Goal: Task Accomplishment & Management: Use online tool/utility

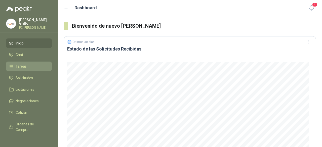
click at [20, 62] on link "Tareas" at bounding box center [29, 67] width 46 height 10
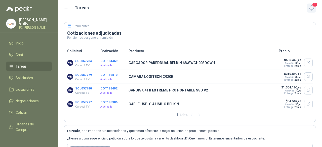
click at [313, 6] on span "4" at bounding box center [315, 4] width 6 height 5
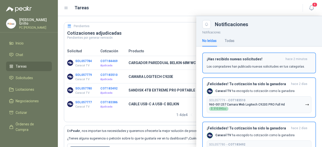
click at [255, 63] on div "¡Has recibido nuevas solicitudes! hace 2 minutos Los compradores han publicado …" at bounding box center [259, 63] width 105 height 12
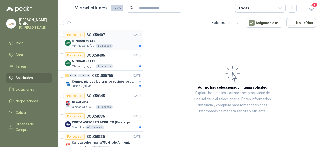
click at [80, 44] on p "MM Packaging [GEOGRAPHIC_DATA]" at bounding box center [83, 46] width 23 height 4
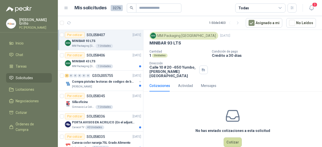
scroll to position [21, 0]
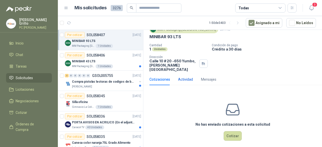
click at [183, 77] on div "Actividad" at bounding box center [185, 80] width 15 height 6
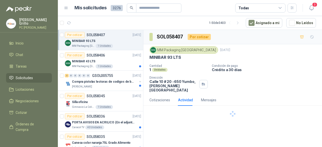
scroll to position [0, 0]
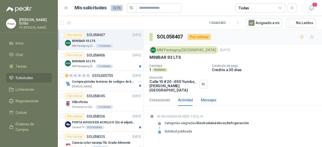
click at [202, 97] on div "Mensajes" at bounding box center [208, 100] width 15 height 6
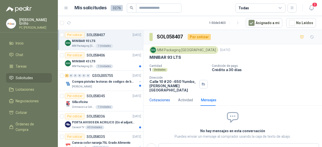
click at [162, 97] on div "Cotizaciones" at bounding box center [159, 100] width 21 height 6
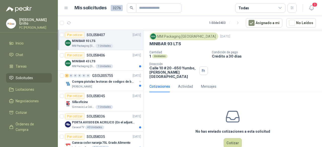
scroll to position [21, 0]
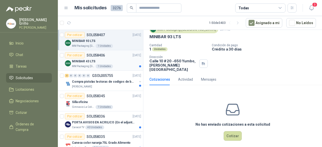
click at [96, 59] on div "MINIBAR 43 LTS" at bounding box center [106, 61] width 69 height 6
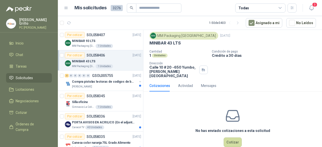
scroll to position [21, 0]
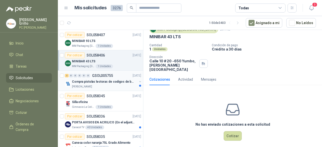
click at [99, 76] on p "GSOL005755" at bounding box center [102, 76] width 21 height 4
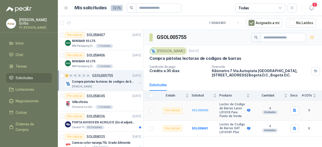
click at [198, 109] on b "SOL058400" at bounding box center [200, 111] width 17 height 4
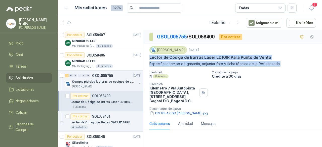
drag, startPoint x: 150, startPoint y: 57, endPoint x: 281, endPoint y: 65, distance: 131.0
click at [281, 65] on div "Fresenius Kabi [DATE] Lector de Código [PERSON_NAME] Laser LD101R Para Punto de…" at bounding box center [232, 56] width 166 height 20
copy div "Lector de Código [PERSON_NAME] Laser LD101R Para Punto de Venta Especificar tie…"
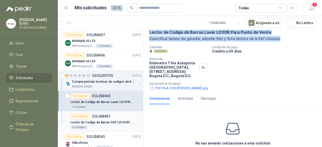
click at [105, 122] on p "Lector de Codigo de Barras SAT LD101RF Plus" at bounding box center [101, 122] width 63 height 5
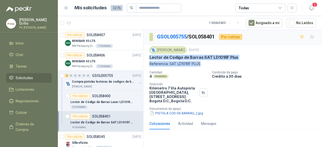
drag, startPoint x: 150, startPoint y: 57, endPoint x: 201, endPoint y: 62, distance: 51.1
click at [201, 62] on div "Fresenius Kabi [DATE] Lector de Codigo [PERSON_NAME] SAT LD101RF Plus Referenci…" at bounding box center [232, 56] width 166 height 20
copy div "Lector de Codigo [PERSON_NAME] SAT LD101RF Plus Referencia: SAT LD101RF PLUS"
click at [99, 47] on div "1 Unidades" at bounding box center [104, 46] width 17 height 4
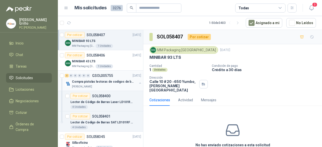
click at [96, 78] on div "2 0 0 0 0 0 GSOL005755 [DATE]" at bounding box center [103, 76] width 77 height 6
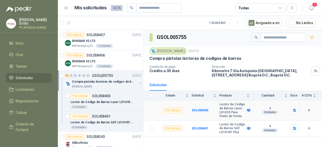
click at [230, 107] on b "Lector de Código de Barras Laser LD101R Para Punto de Venta" at bounding box center [232, 111] width 26 height 16
click at [172, 110] on div "Por cotizar" at bounding box center [173, 111] width 20 height 6
click at [197, 111] on b "SOL058400" at bounding box center [200, 111] width 17 height 4
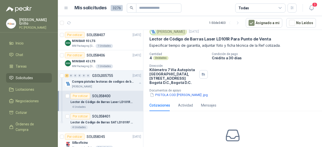
scroll to position [25, 0]
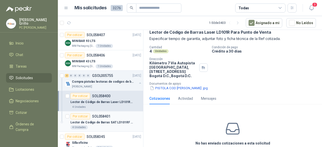
click at [112, 115] on div "Por cotizar SOL058401" at bounding box center [105, 116] width 71 height 6
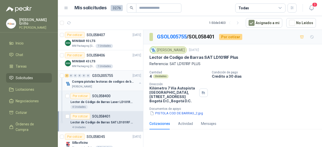
click at [121, 86] on div "[PERSON_NAME]" at bounding box center [104, 87] width 65 height 4
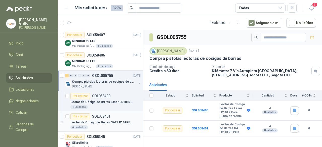
click at [119, 115] on div "Por cotizar SOL058401" at bounding box center [105, 116] width 71 height 6
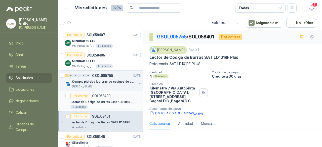
click at [114, 103] on p "Lector de Código de Barras Laser LD101R Para Punto de Venta" at bounding box center [101, 102] width 63 height 5
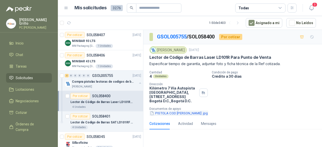
click at [191, 111] on button "PISTOLA COD [PERSON_NAME] .jpg" at bounding box center [178, 113] width 59 height 5
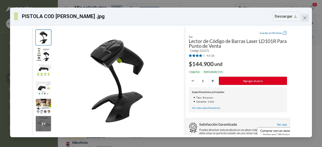
click at [305, 14] on button "Close" at bounding box center [305, 18] width 8 height 8
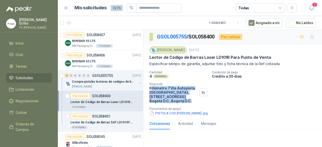
drag, startPoint x: 150, startPoint y: 88, endPoint x: 192, endPoint y: 97, distance: 43.1
click at [192, 97] on p "Kilómetro 7 Vía Autopista [GEOGRAPHIC_DATA], [GEOGRAPHIC_DATA] 22 Bogotá D.C. ,…" at bounding box center [173, 94] width 48 height 17
copy p "Kilómetro 7 Vía Autopista [GEOGRAPHIC_DATA], [GEOGRAPHIC_DATA] 22 Bogotá D.C. ,…"
click at [99, 118] on div "Por cotizar SOL058401" at bounding box center [90, 116] width 40 height 6
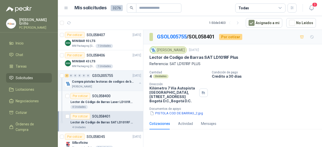
click at [104, 105] on div "4 Unidades" at bounding box center [105, 107] width 71 height 4
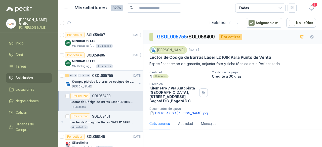
click at [104, 87] on div "[PERSON_NAME]" at bounding box center [104, 87] width 65 height 4
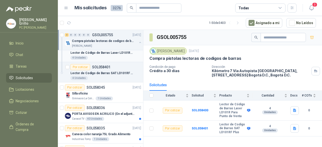
scroll to position [50, 0]
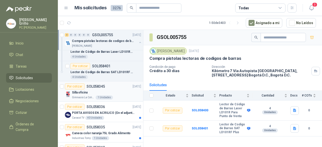
click at [112, 93] on div "Silla oficina" at bounding box center [106, 93] width 69 height 6
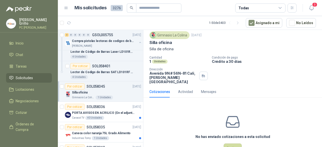
scroll to position [27, 0]
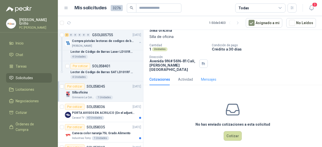
click at [210, 79] on div "Mensajes" at bounding box center [208, 80] width 15 height 12
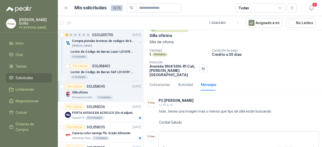
scroll to position [24, 0]
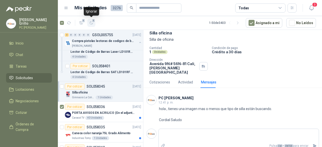
click at [94, 21] on span "1" at bounding box center [94, 21] width 4 height 4
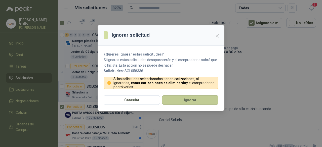
click at [176, 96] on button "Ignorar" at bounding box center [190, 100] width 56 height 10
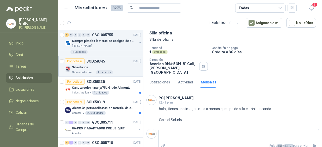
scroll to position [101, 0]
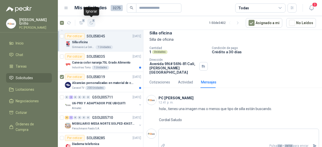
click at [94, 22] on span "1" at bounding box center [94, 21] width 4 height 4
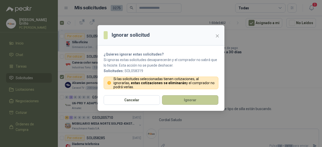
click at [176, 99] on button "Ignorar" at bounding box center [190, 100] width 56 height 10
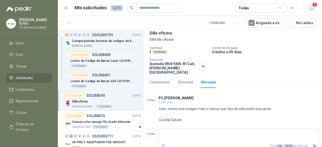
scroll to position [0, 0]
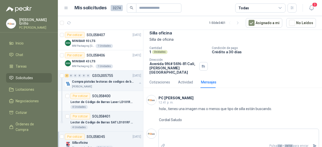
click at [88, 99] on div "Lector de Código de Barras Laser LD101R Para Punto de Venta" at bounding box center [105, 102] width 71 height 6
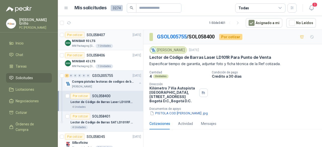
click at [85, 43] on p "MINIBAR 93 LTS" at bounding box center [83, 41] width 23 height 5
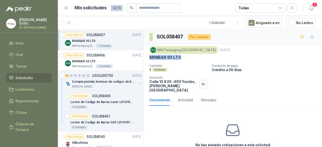
drag, startPoint x: 149, startPoint y: 58, endPoint x: 183, endPoint y: 56, distance: 33.8
click at [183, 56] on div "MINIBAR 93 LTS" at bounding box center [232, 57] width 166 height 5
click at [96, 64] on div "MINIBAR 43 LTS" at bounding box center [106, 61] width 69 height 6
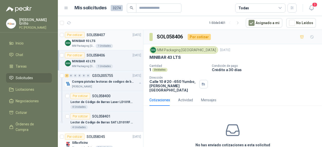
click at [88, 43] on div "MINIBAR 93 LTS" at bounding box center [106, 41] width 69 height 6
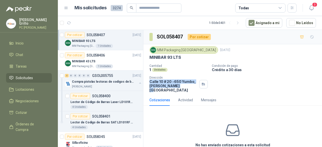
drag, startPoint x: 150, startPoint y: 81, endPoint x: 176, endPoint y: 85, distance: 26.5
click at [176, 85] on p "[STREET_ADDRESS][PERSON_NAME]" at bounding box center [173, 85] width 48 height 13
copy p "[STREET_ADDRESS][PERSON_NAME]"
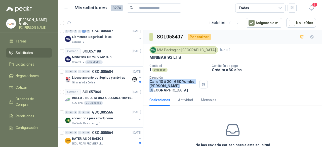
scroll to position [947, 0]
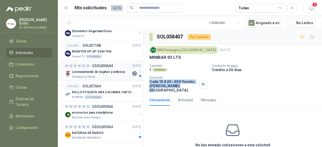
click at [65, 71] on img at bounding box center [68, 74] width 6 height 6
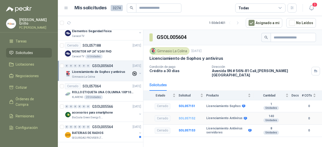
click at [193, 117] on b "SOL057152" at bounding box center [187, 119] width 17 height 4
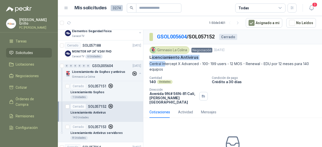
drag, startPoint x: 151, startPoint y: 55, endPoint x: 164, endPoint y: 66, distance: 17.6
click at [164, 66] on div "Gimnasio La [PERSON_NAME] [DATE] Licenciamiento Antivirus Central Intercept X A…" at bounding box center [232, 59] width 166 height 26
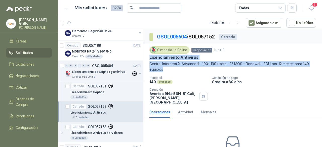
drag, startPoint x: 149, startPoint y: 56, endPoint x: 165, endPoint y: 68, distance: 20.6
click at [165, 68] on div "Gimnasio La [PERSON_NAME] [DATE] Licenciamiento Antivirus Central Intercept X A…" at bounding box center [232, 75] width 179 height 62
copy div "Licenciamiento Antivirus Central Intercept X Advanced - 100- 199 users - 12 MOS…"
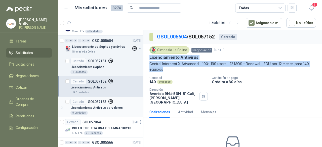
click at [113, 106] on p "Licenciamiento Antivirus servidores" at bounding box center [96, 108] width 52 height 5
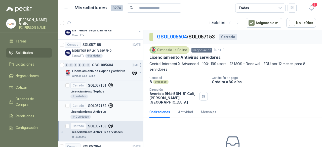
scroll to position [922, 0]
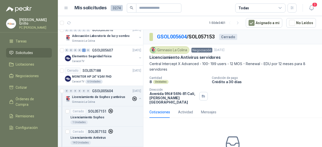
click at [239, 96] on div "Cantidad 8 Unidades Condición de pago Crédito a 30 días Dirección [STREET_ADDRE…" at bounding box center [232, 90] width 166 height 28
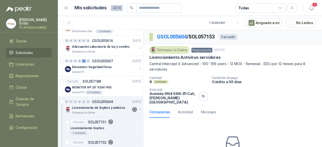
scroll to position [1008, 0]
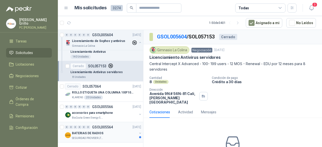
click at [104, 130] on div "BATERIAS DE RADIOS" at bounding box center [104, 133] width 65 height 6
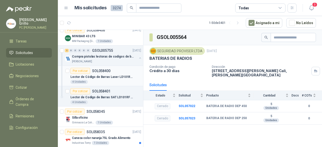
scroll to position [50, 0]
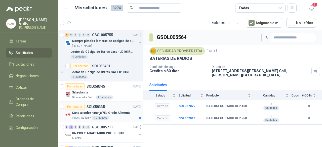
click at [98, 112] on p "Caneca color naranja 75L Grado Alimento" at bounding box center [101, 113] width 59 height 5
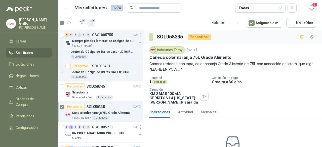
click at [92, 24] on icon "button" at bounding box center [91, 23] width 4 height 4
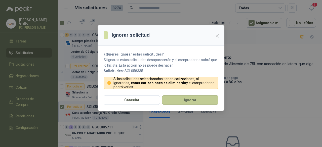
click at [192, 102] on button "Ignorar" at bounding box center [190, 100] width 56 height 10
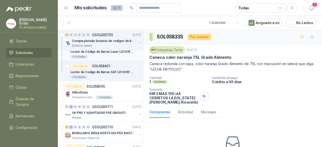
click at [92, 59] on article "Por cotizar SOL058400 Lector de Código [PERSON_NAME] Laser LD101R Para Punto de…" at bounding box center [100, 51] width 85 height 20
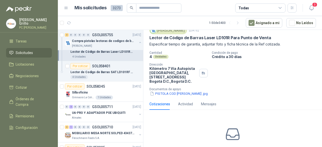
scroll to position [44, 0]
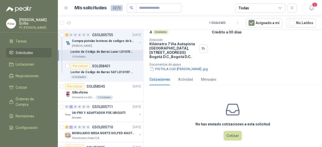
click at [154, 91] on div "No has enviado cotizaciones a esta solicitud Cotizar" at bounding box center [232, 121] width 179 height 64
click at [181, 77] on div "Actividad" at bounding box center [185, 80] width 15 height 6
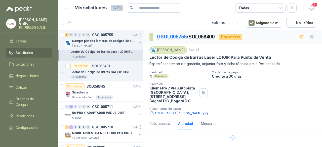
scroll to position [0, 0]
click at [99, 73] on p "Lector de Codigo de Barras SAT LD101RF Plus" at bounding box center [101, 72] width 63 height 5
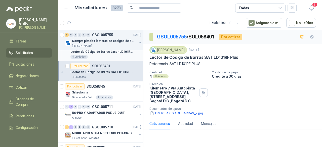
click at [105, 55] on div "4 Unidades" at bounding box center [105, 57] width 71 height 4
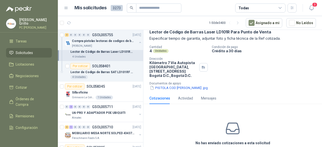
scroll to position [44, 0]
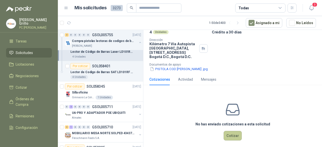
click at [226, 131] on button "Cotizar" at bounding box center [233, 136] width 18 height 10
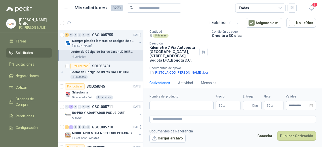
scroll to position [41, 0]
click at [172, 104] on input "Nombre del producto" at bounding box center [181, 105] width 64 height 9
paste input "**********"
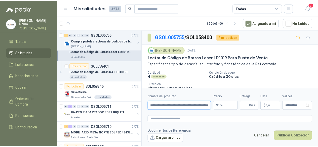
scroll to position [25, 0]
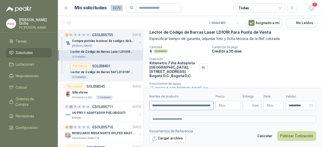
type input "**********"
click at [223, 104] on body "[PERSON_NAME] PC QUICK Inicio Chat Tareas Solicitudes Licitaciones Negociacione…" at bounding box center [161, 73] width 322 height 147
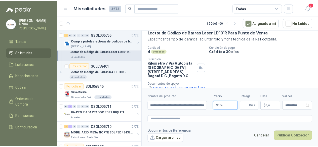
scroll to position [0, 0]
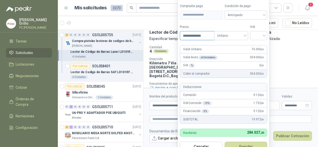
click at [225, 142] on button "Guardar" at bounding box center [246, 147] width 43 height 10
click at [200, 41] on form "**********" at bounding box center [224, 77] width 92 height 158
drag, startPoint x: 198, startPoint y: 37, endPoint x: 150, endPoint y: 39, distance: 48.6
click at [150, 39] on body "[PERSON_NAME] PC QUICK Inicio Chat Tareas Solicitudes Licitaciones Negociacione…" at bounding box center [159, 73] width 318 height 147
click at [238, 14] on span "Anticipado" at bounding box center [246, 15] width 37 height 8
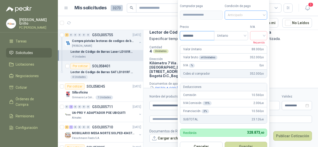
type input "********"
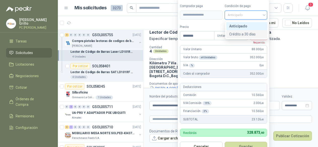
click at [243, 32] on div "Crédito a 30 días" at bounding box center [246, 34] width 35 height 6
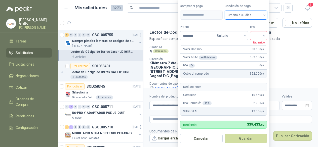
click at [261, 35] on input "search" at bounding box center [258, 35] width 11 height 8
click at [262, 48] on div "19%" at bounding box center [259, 47] width 9 height 6
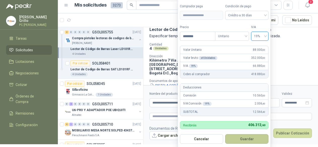
scroll to position [4, 0]
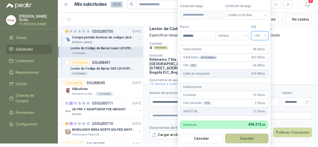
click at [243, 139] on button "Guardar" at bounding box center [246, 139] width 43 height 10
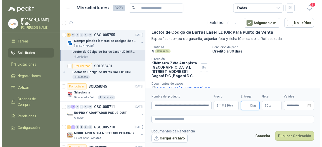
scroll to position [0, 0]
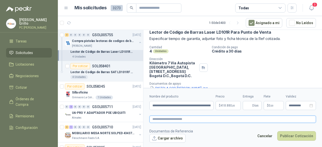
click at [163, 120] on textarea at bounding box center [232, 119] width 166 height 7
paste textarea "**********"
type textarea "**********"
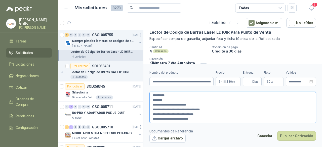
type textarea "**********"
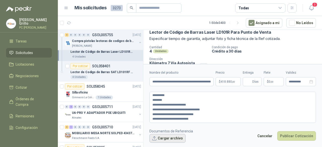
click at [176, 139] on button "Cargar archivo" at bounding box center [167, 138] width 36 height 9
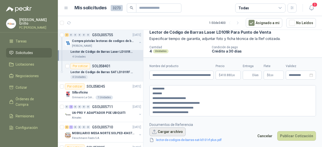
click at [166, 128] on button "Cargar archivo" at bounding box center [167, 131] width 36 height 9
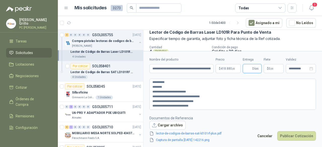
click at [251, 70] on input "Entrega" at bounding box center [249, 68] width 6 height 9
type input "*"
click at [285, 134] on button "Publicar Cotización" at bounding box center [296, 136] width 39 height 10
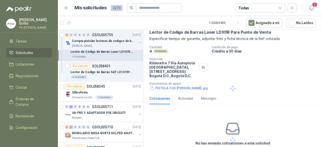
scroll to position [20, 0]
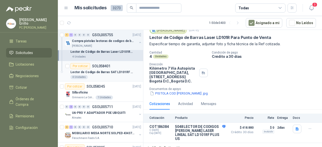
click at [82, 67] on div "Por cotizar" at bounding box center [80, 66] width 20 height 6
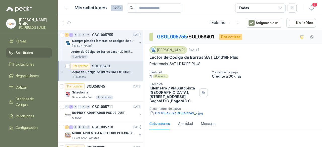
scroll to position [44, 0]
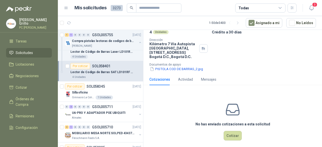
click at [231, 126] on div "No has enviado cotizaciones a esta solicitud Cotizar" at bounding box center [232, 121] width 179 height 64
click at [232, 131] on button "Cotizar" at bounding box center [233, 136] width 18 height 10
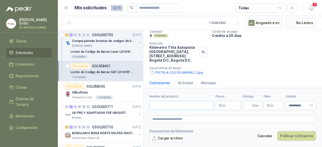
scroll to position [41, 0]
click at [174, 107] on input "Nombre del producto" at bounding box center [181, 105] width 64 height 9
click at [185, 80] on div "Actividad" at bounding box center [185, 83] width 15 height 6
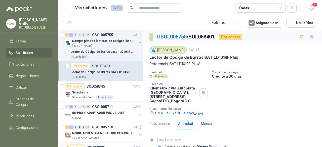
scroll to position [13, 0]
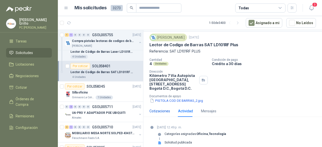
click at [161, 108] on div "Cotizaciones" at bounding box center [159, 111] width 21 height 6
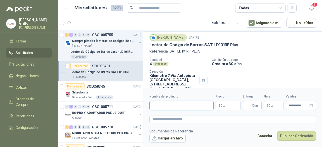
click at [161, 105] on input "Nombre del producto" at bounding box center [181, 105] width 64 height 9
click at [87, 51] on p "Lector de Código de Barras Laser LD101R Para Punto de Venta" at bounding box center [101, 52] width 63 height 5
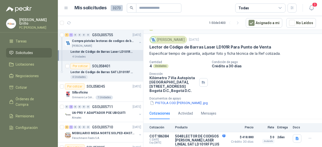
scroll to position [20, 0]
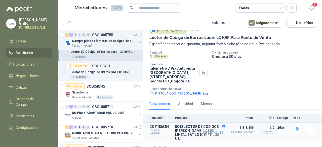
click at [206, 129] on button "Detalles" at bounding box center [214, 132] width 24 height 7
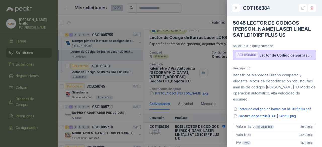
scroll to position [0, 0]
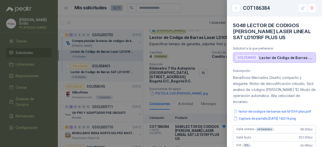
click at [264, 55] on div "SOL058400 Lector de Código [PERSON_NAME] Laser LD101R Para Punto de Venta" at bounding box center [274, 57] width 83 height 11
click at [264, 56] on p "Lector de Código de Barras Laser LD101R Para Punto de Venta" at bounding box center [286, 58] width 54 height 4
click at [264, 57] on p "Lector de Código de Barras Laser LD101R Para Punto de Venta" at bounding box center [286, 58] width 54 height 4
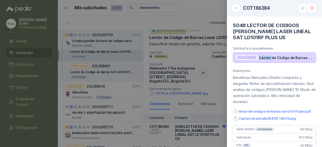
click at [264, 57] on p "Lector de Código de Barras Laser LD101R Para Punto de Venta" at bounding box center [286, 58] width 54 height 4
drag, startPoint x: 264, startPoint y: 57, endPoint x: 267, endPoint y: 57, distance: 2.5
click at [264, 57] on p "Lector de Código de Barras Laser LD101R Para Punto de Venta" at bounding box center [286, 58] width 54 height 4
click at [298, 58] on p "Lector de Código de Barras Laser LD101R Para Punto de Venta" at bounding box center [286, 58] width 54 height 4
drag, startPoint x: 298, startPoint y: 58, endPoint x: 248, endPoint y: 23, distance: 60.5
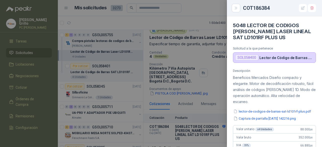
click at [248, 23] on h4 "5048 LECTOR DE CODIGOS [PERSON_NAME] LASER LINEAL SAT LD101RF PLUS US" at bounding box center [274, 31] width 83 height 18
click at [237, 9] on icon "Close" at bounding box center [236, 8] width 4 height 4
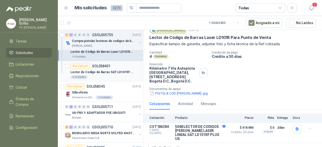
click at [78, 67] on div "Por cotizar" at bounding box center [80, 66] width 20 height 6
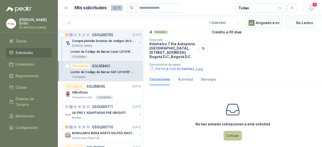
click at [230, 131] on button "Cotizar" at bounding box center [233, 136] width 18 height 10
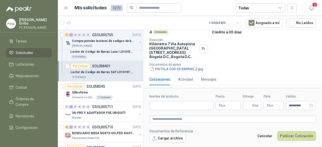
scroll to position [41, 0]
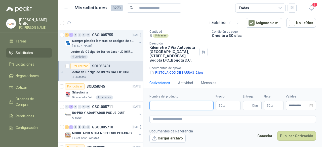
click at [177, 106] on input "Nombre del producto" at bounding box center [181, 105] width 64 height 9
paste input "**********"
type input "**********"
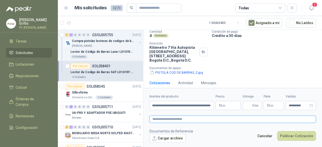
click at [166, 118] on textarea at bounding box center [232, 119] width 166 height 7
click at [174, 120] on textarea at bounding box center [232, 119] width 166 height 7
paste textarea "**********"
type textarea "**********"
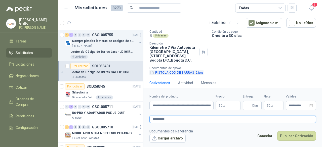
scroll to position [44, 0]
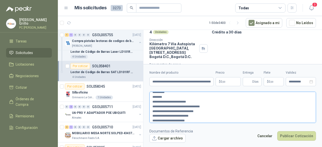
type textarea "**********"
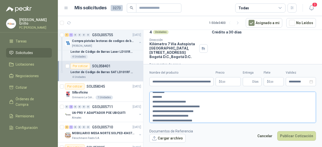
type textarea "**********"
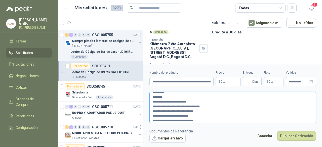
type textarea "**********"
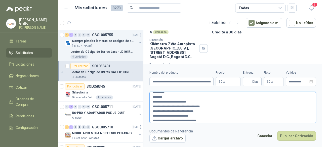
type textarea "**********"
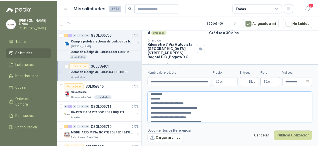
scroll to position [0, 0]
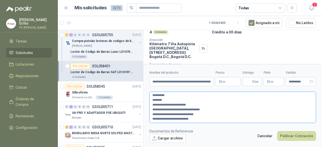
type textarea "**********"
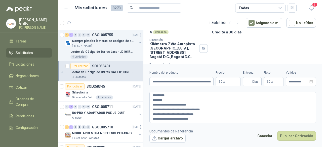
click at [226, 84] on p "$ 0 ,00" at bounding box center [227, 81] width 25 height 9
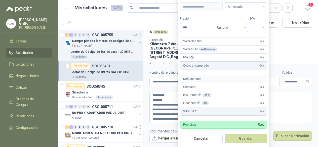
click at [152, 65] on form "**********" at bounding box center [230, 106] width 175 height 85
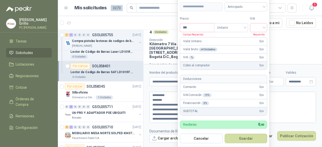
click at [225, 81] on body "[PERSON_NAME] PC QUICK Inicio Chat Tareas Solicitudes Licitaciones Negociacione…" at bounding box center [161, 73] width 322 height 147
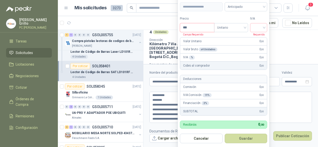
click at [196, 28] on input "***" at bounding box center [197, 27] width 34 height 9
click at [249, 5] on span "Anticipado" at bounding box center [246, 7] width 37 height 8
type input "********"
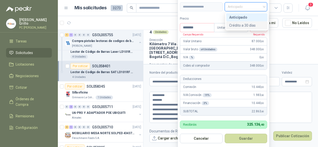
click at [245, 25] on div "Crédito a 30 días" at bounding box center [246, 26] width 35 height 6
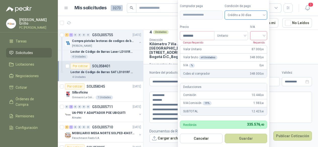
click at [260, 36] on input "search" at bounding box center [258, 35] width 11 height 8
click at [260, 46] on div "19%" at bounding box center [259, 47] width 9 height 6
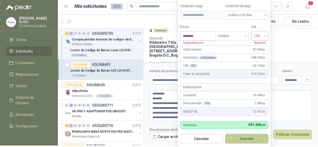
click at [244, 137] on button "Guardar" at bounding box center [246, 139] width 43 height 10
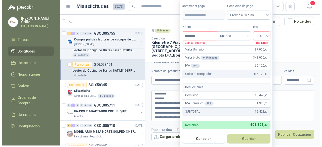
scroll to position [0, 0]
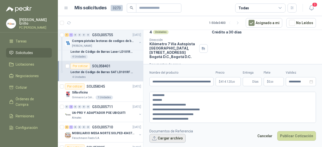
click at [161, 139] on button "Cargar archivo" at bounding box center [167, 138] width 36 height 9
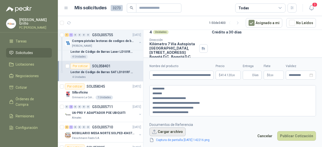
click at [168, 132] on button "Cargar archivo" at bounding box center [167, 131] width 36 height 9
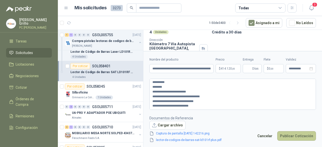
click at [290, 135] on button "Publicar Cotización" at bounding box center [296, 136] width 39 height 10
type input "*"
click at [292, 138] on button "Publicar Cotización" at bounding box center [296, 136] width 39 height 10
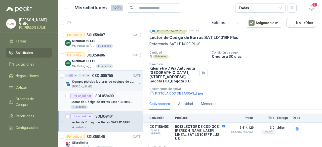
click at [104, 94] on p "SOL058400" at bounding box center [104, 96] width 18 height 4
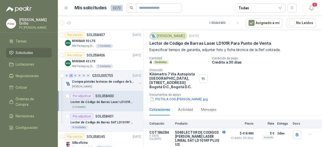
scroll to position [20, 0]
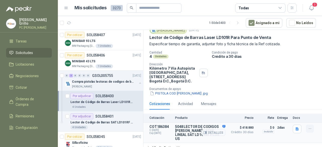
click at [308, 127] on icon "button" at bounding box center [310, 129] width 4 height 4
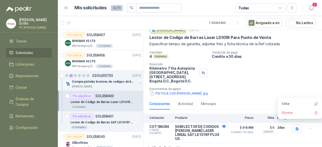
click at [243, 91] on div "Fresenius Kabi [DATE] Lector de Código [PERSON_NAME] Laser LD101R Para Punto de…" at bounding box center [232, 61] width 179 height 74
click at [203, 125] on div "Detalles" at bounding box center [214, 133] width 24 height 16
click at [204, 129] on button "Detalles" at bounding box center [214, 132] width 24 height 7
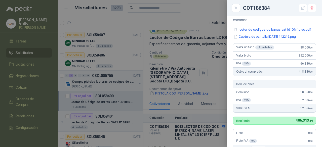
scroll to position [75, 0]
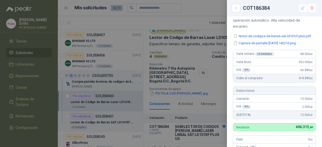
click at [100, 120] on div at bounding box center [161, 73] width 322 height 147
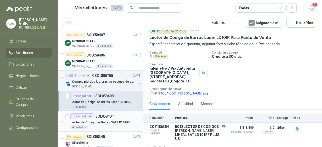
click at [100, 120] on p "Lector de Codigo de Barras SAT LD101RF Plus" at bounding box center [101, 122] width 63 height 5
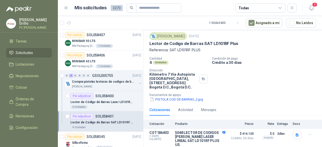
scroll to position [20, 0]
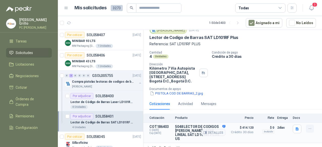
click at [308, 127] on icon "button" at bounding box center [310, 129] width 4 height 4
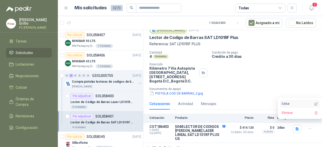
click at [287, 104] on button "Editar" at bounding box center [300, 104] width 40 height 8
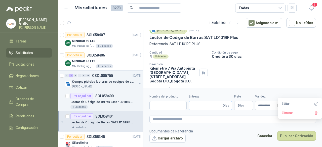
type input "**********"
type input "*"
type textarea "**********"
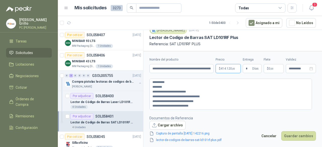
click at [228, 69] on body "[PERSON_NAME] PC QUICK Inicio Chat Tareas Solicitudes Licitaciones Negociacione…" at bounding box center [161, 73] width 322 height 147
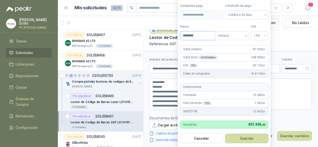
click at [188, 35] on input "********" at bounding box center [197, 35] width 35 height 9
type input "********"
click at [232, 141] on button "Guardar" at bounding box center [246, 139] width 43 height 10
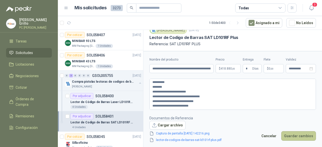
click at [288, 136] on button "Guardar cambios" at bounding box center [298, 136] width 35 height 10
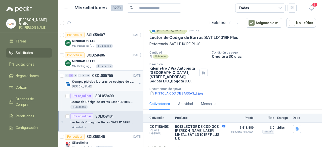
click at [109, 80] on p "Compra pistolas lectoras de codigos de barras" at bounding box center [103, 81] width 63 height 5
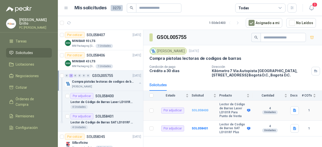
click at [199, 109] on b "SOL058400" at bounding box center [200, 111] width 17 height 4
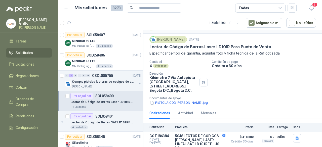
scroll to position [20, 0]
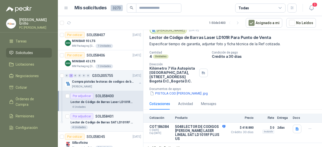
click at [99, 116] on p "SOL058401" at bounding box center [104, 117] width 18 height 4
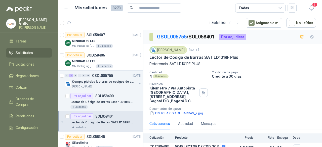
scroll to position [20, 0]
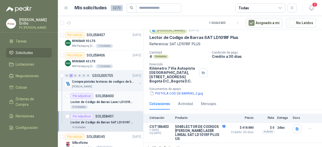
click at [105, 96] on p "SOL058400" at bounding box center [104, 96] width 18 height 4
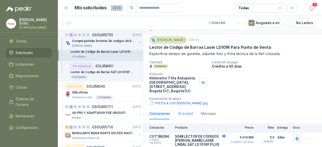
scroll to position [20, 0]
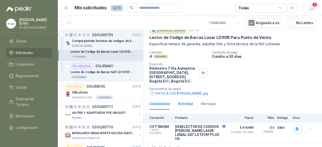
click at [184, 101] on div "Actividad" at bounding box center [185, 104] width 15 height 6
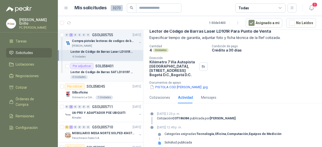
scroll to position [0, 0]
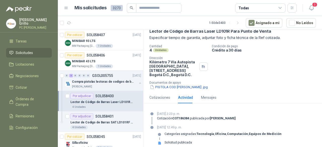
click at [27, 22] on p "[PERSON_NAME]" at bounding box center [35, 21] width 33 height 7
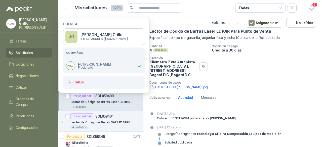
click at [239, 62] on div "Cantidad 4 Unidades Condición de pago Crédito a 30 días Dirección Kilómetro 7 V…" at bounding box center [232, 67] width 166 height 45
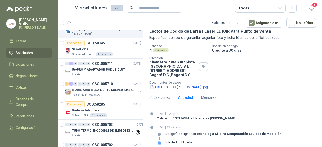
scroll to position [101, 0]
